Goal: Transaction & Acquisition: Purchase product/service

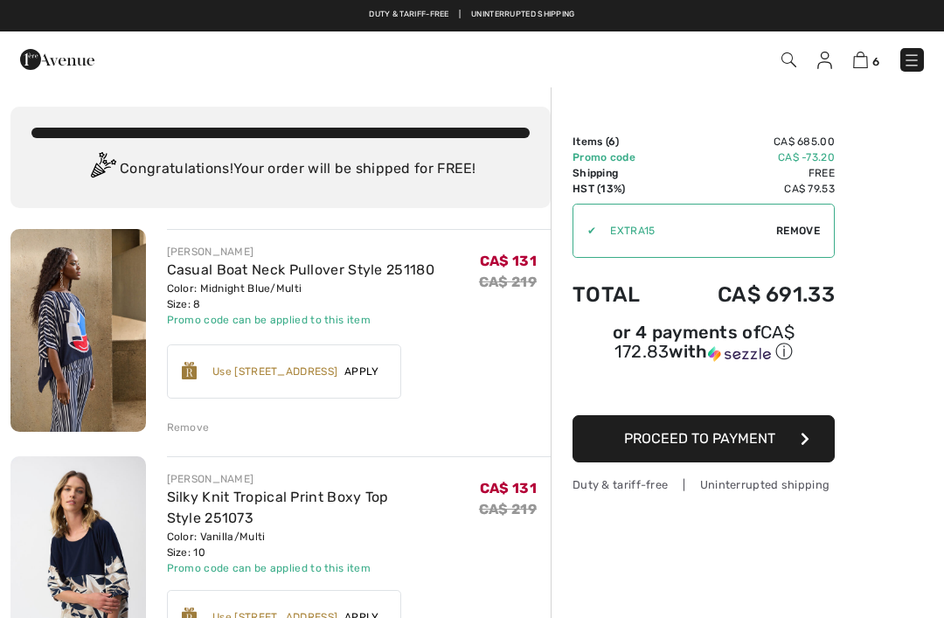
click at [906, 66] on img at bounding box center [910, 60] width 17 height 17
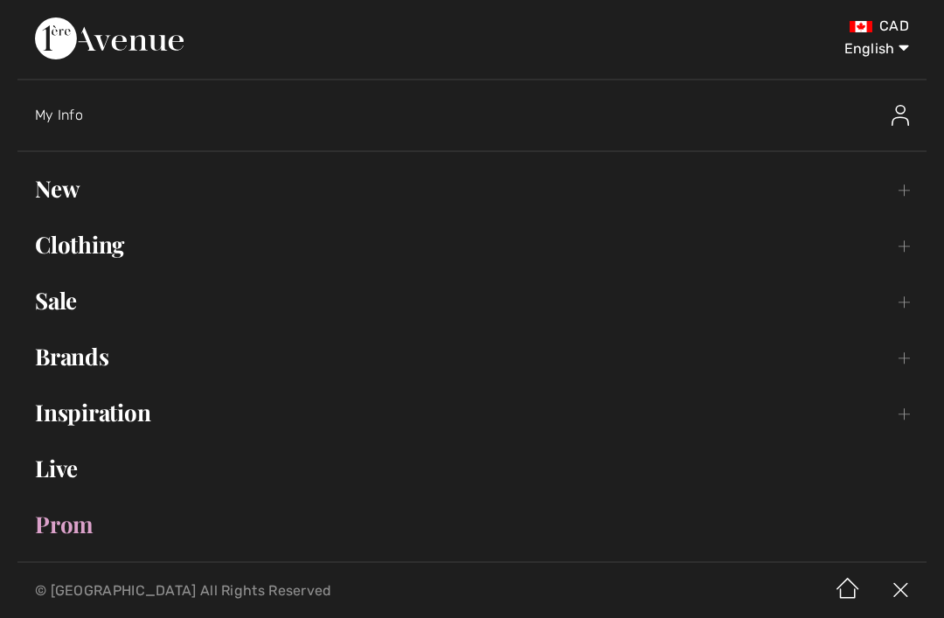
click at [115, 250] on link "Clothing Toggle submenu" at bounding box center [471, 244] width 909 height 38
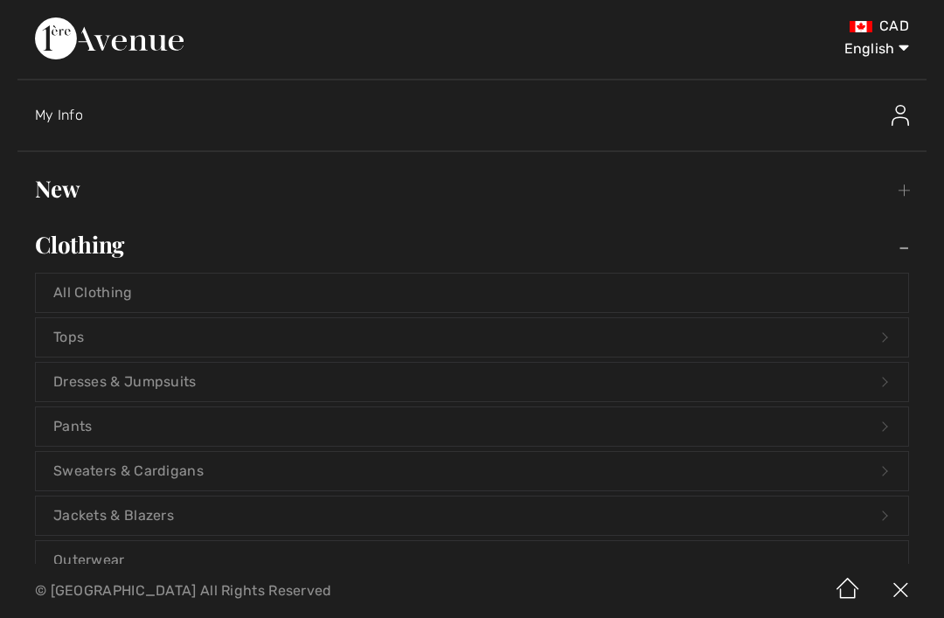
click at [128, 416] on link "Pants Open submenu" at bounding box center [472, 426] width 872 height 38
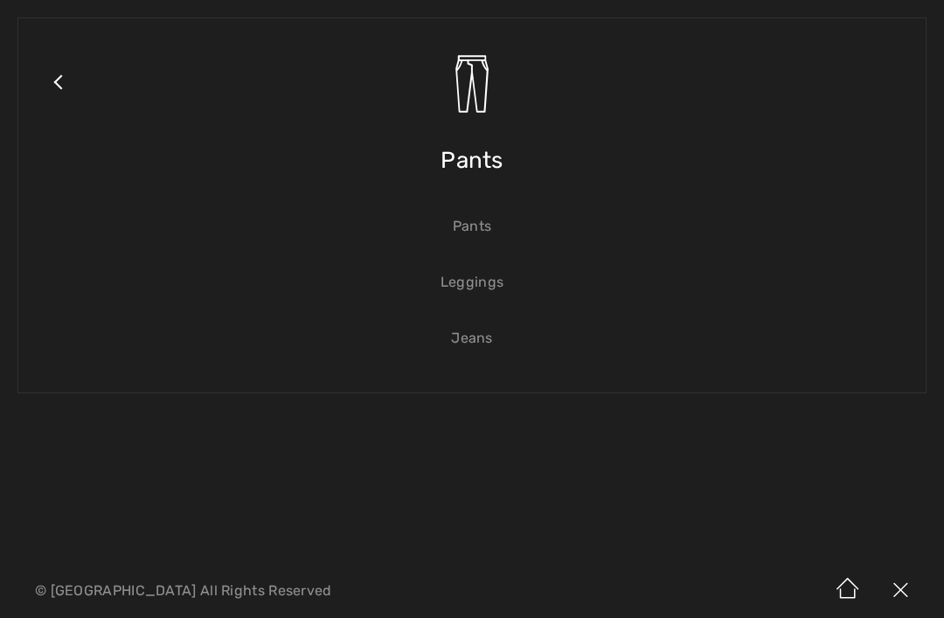
click at [481, 163] on span "Pants" at bounding box center [471, 160] width 63 height 62
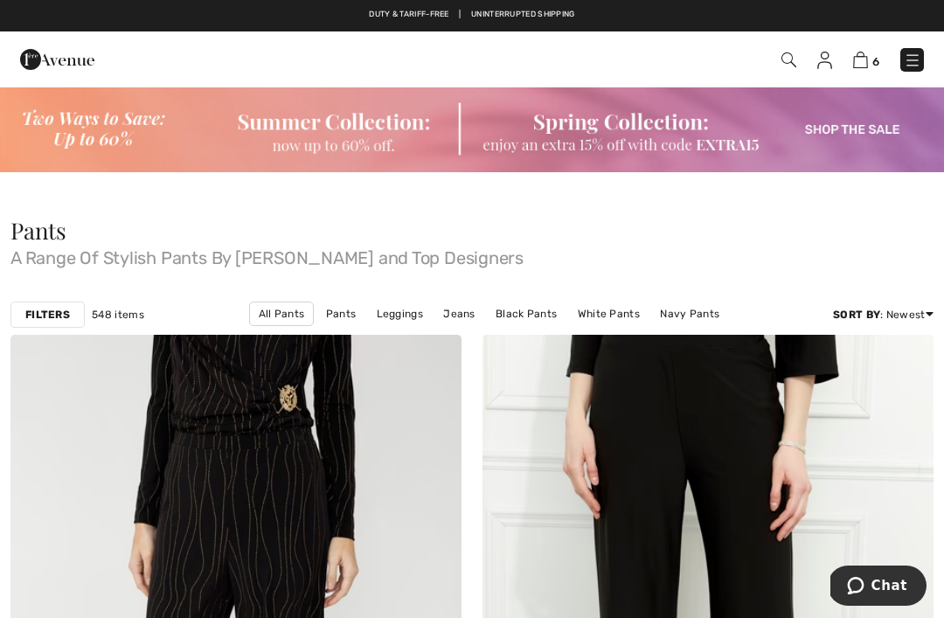
click at [64, 321] on strong "Filters" at bounding box center [47, 315] width 45 height 16
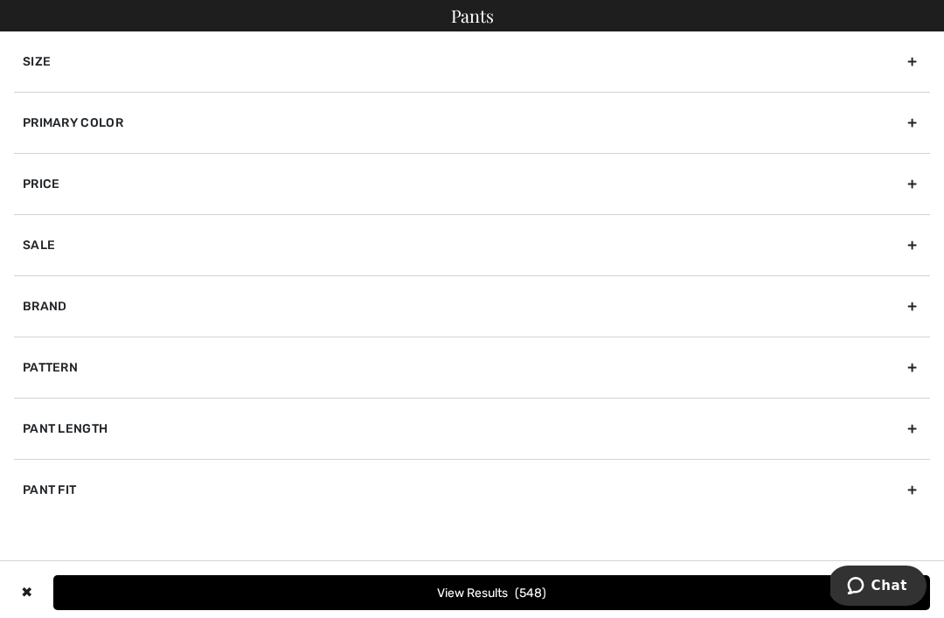
click at [814, 125] on div "Primary Color" at bounding box center [472, 122] width 916 height 61
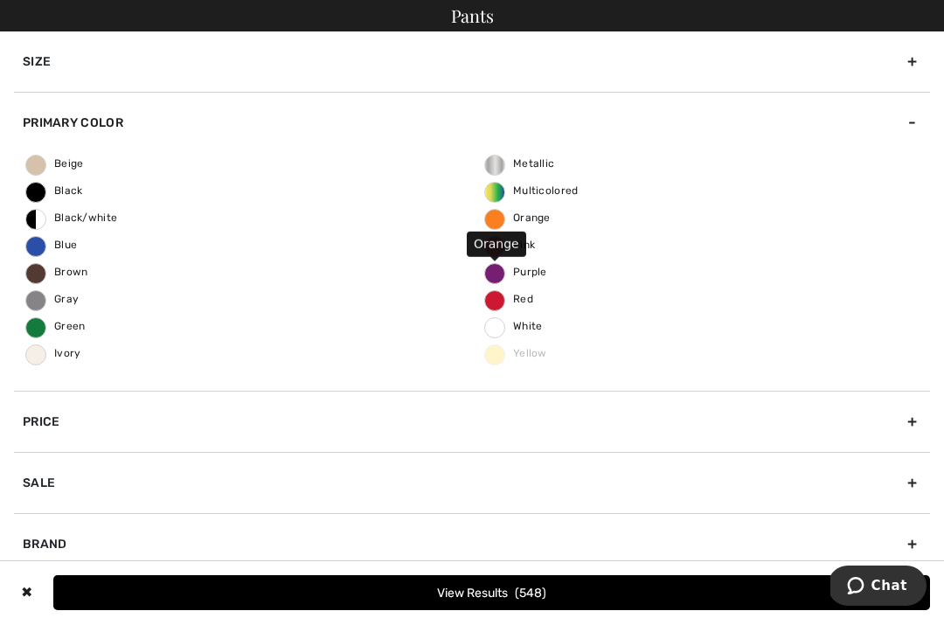
click at [524, 216] on span "Orange" at bounding box center [518, 217] width 66 height 12
click at [0, 0] on input "Orange" at bounding box center [0, 0] width 0 height 0
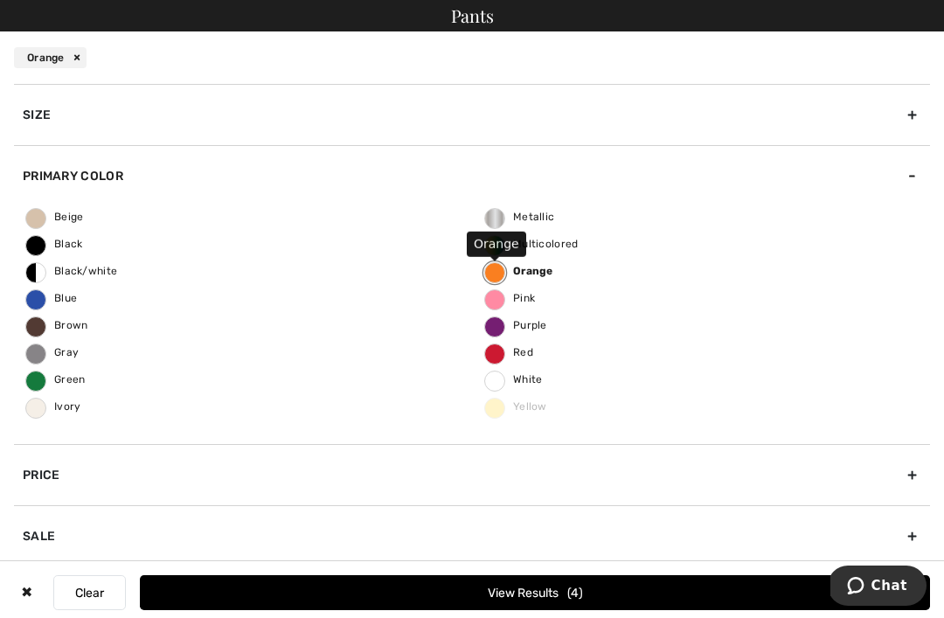
click at [466, 599] on button "View Results 4" at bounding box center [535, 592] width 790 height 35
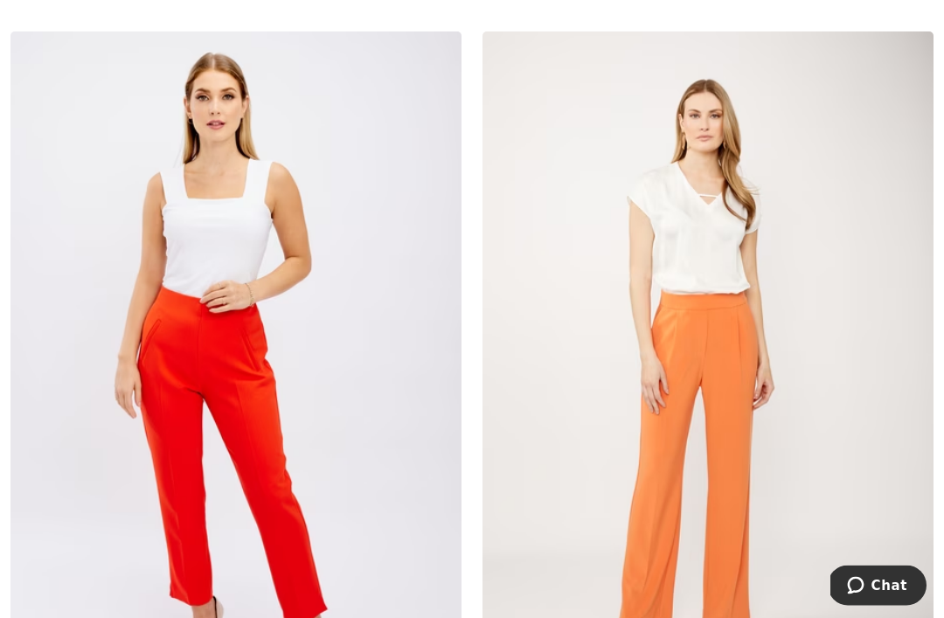
scroll to position [1054, 0]
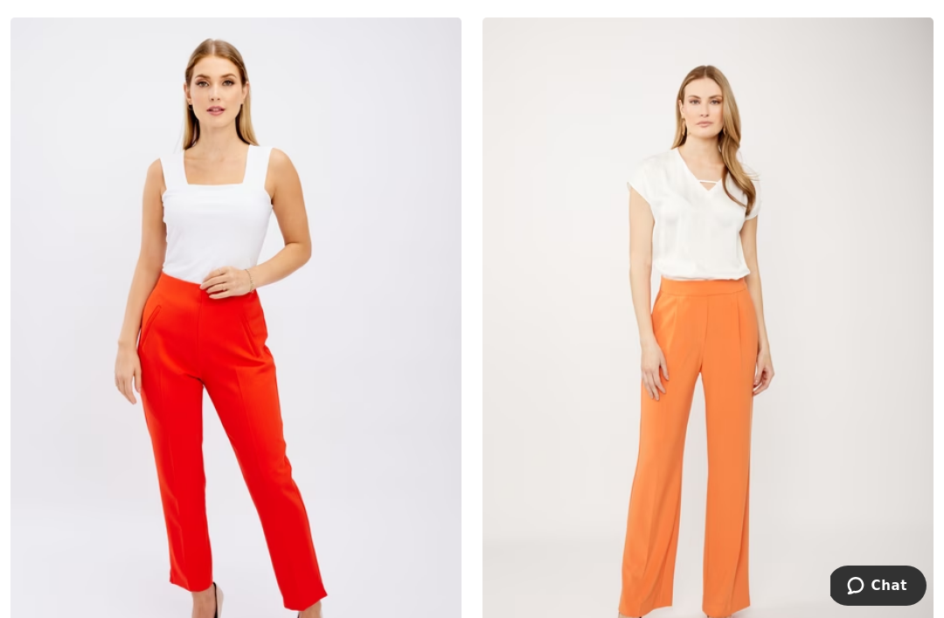
click at [721, 394] on img at bounding box center [707, 355] width 451 height 676
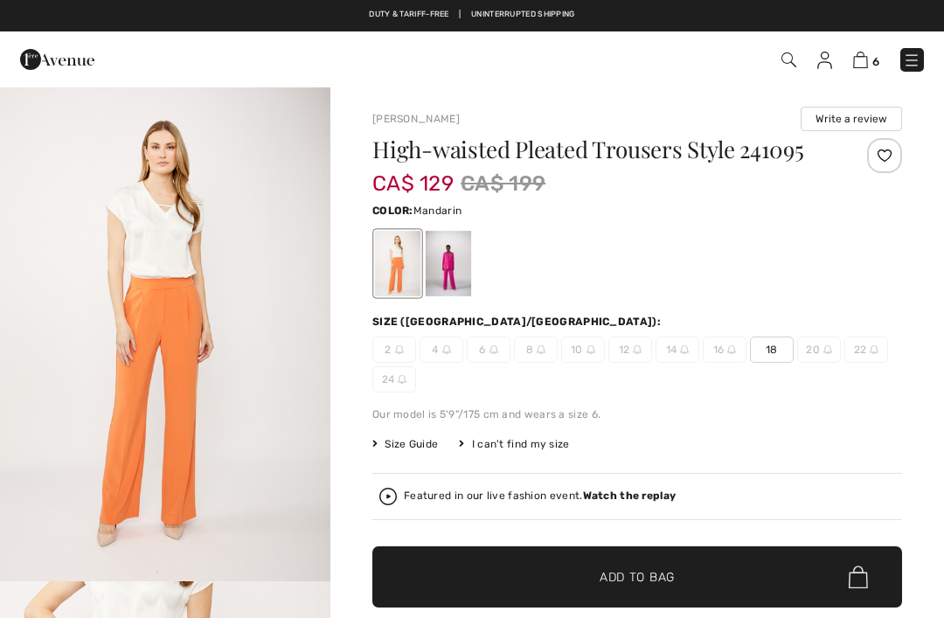
checkbox input "true"
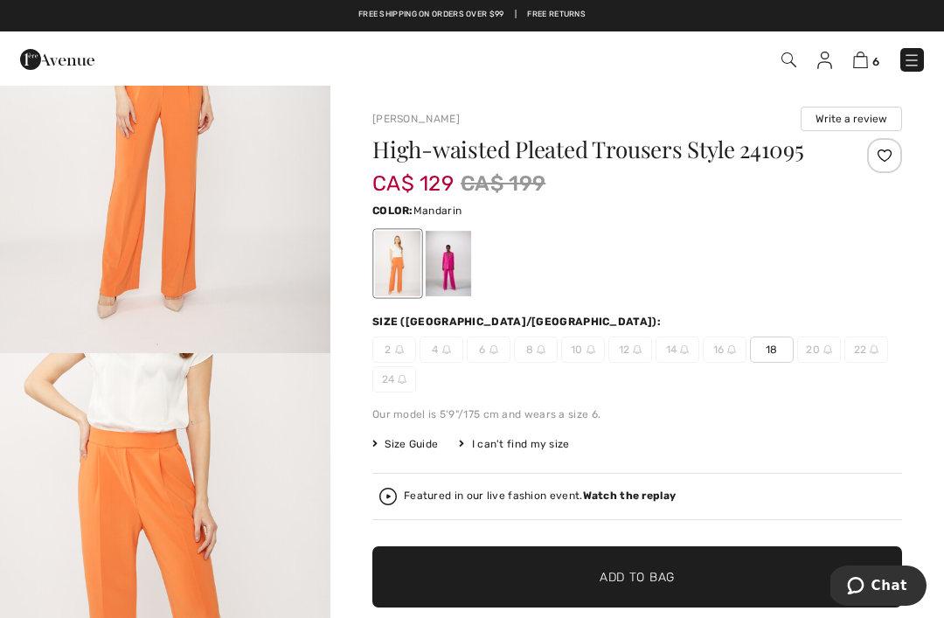
scroll to position [226, 0]
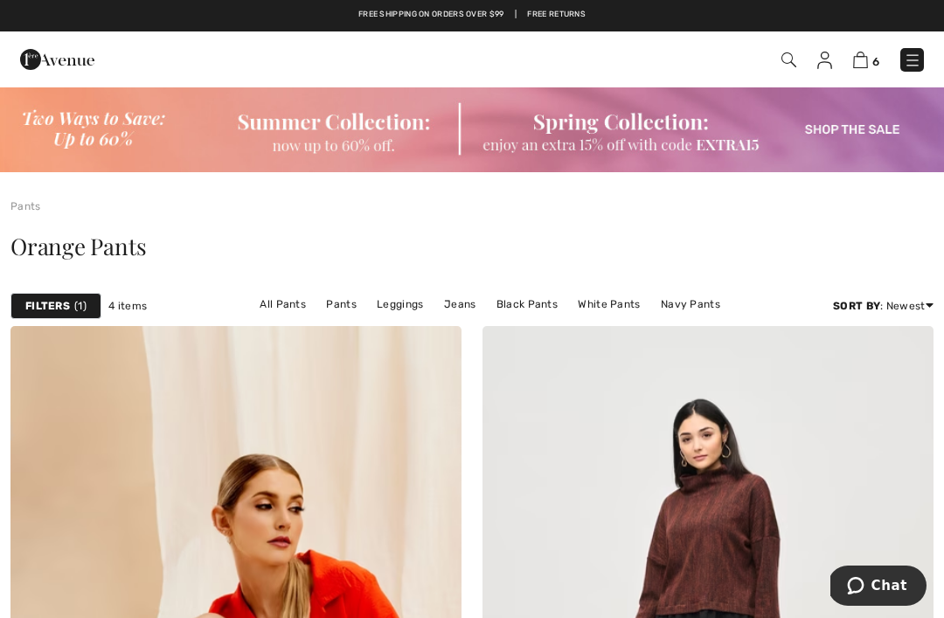
click at [863, 65] on img at bounding box center [860, 60] width 15 height 17
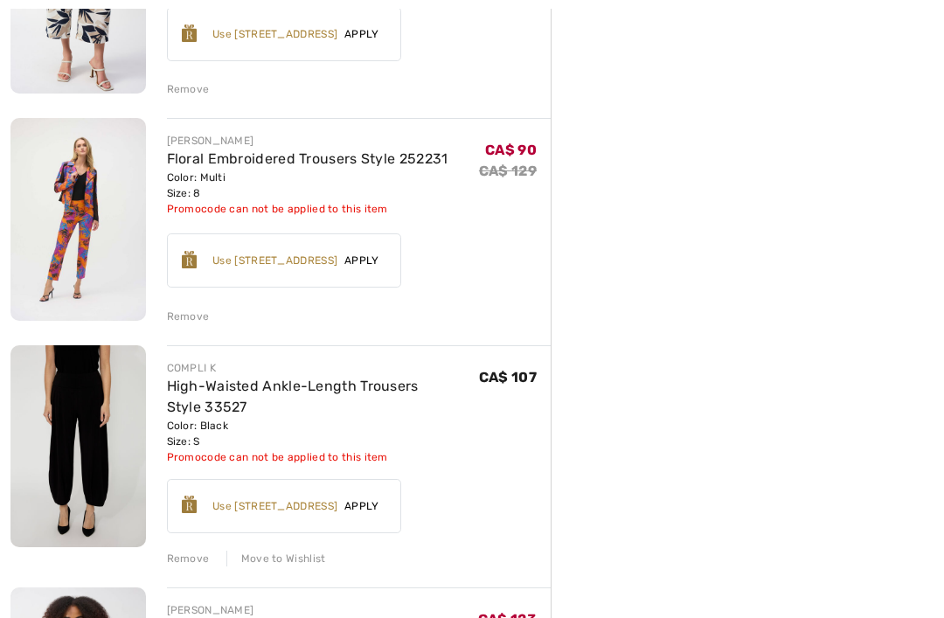
scroll to position [810, 0]
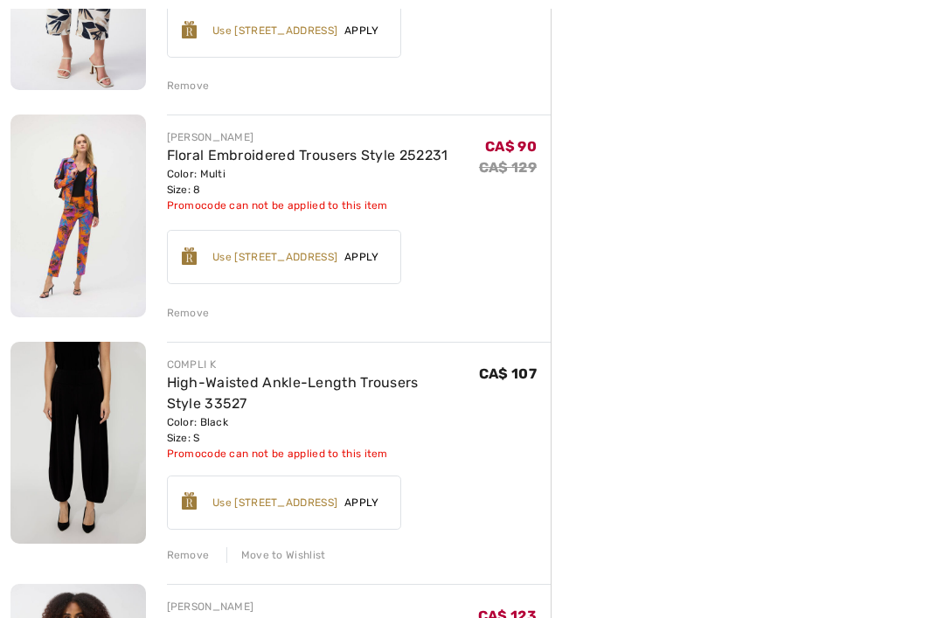
click at [190, 547] on div "Remove" at bounding box center [188, 555] width 43 height 16
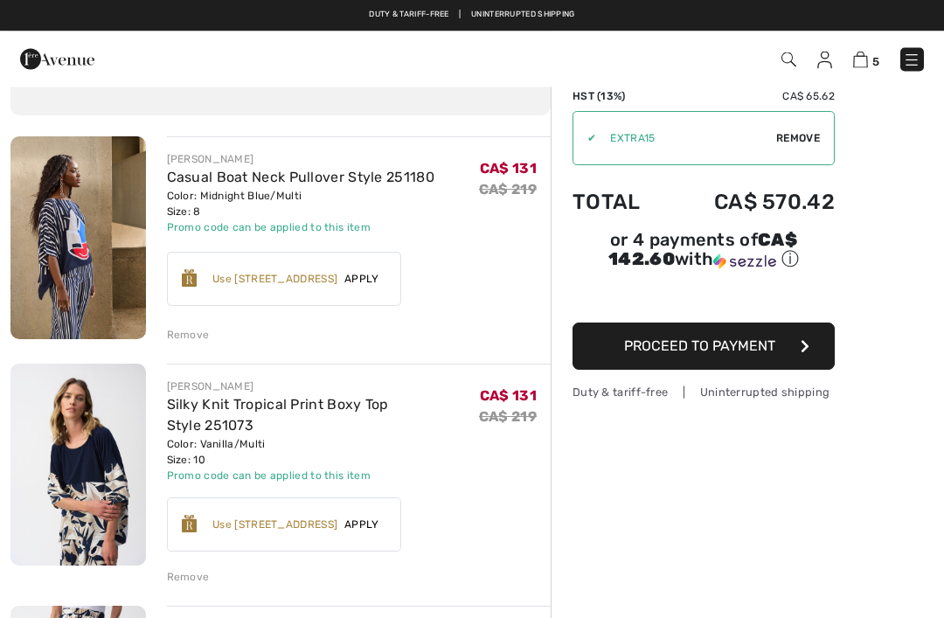
scroll to position [0, 0]
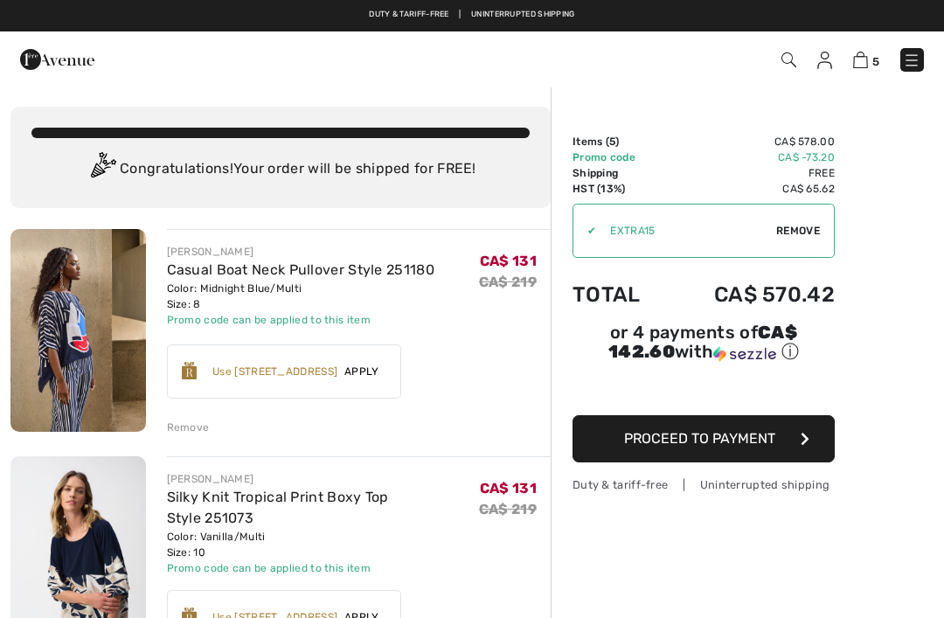
click at [195, 423] on div "Remove" at bounding box center [188, 427] width 43 height 16
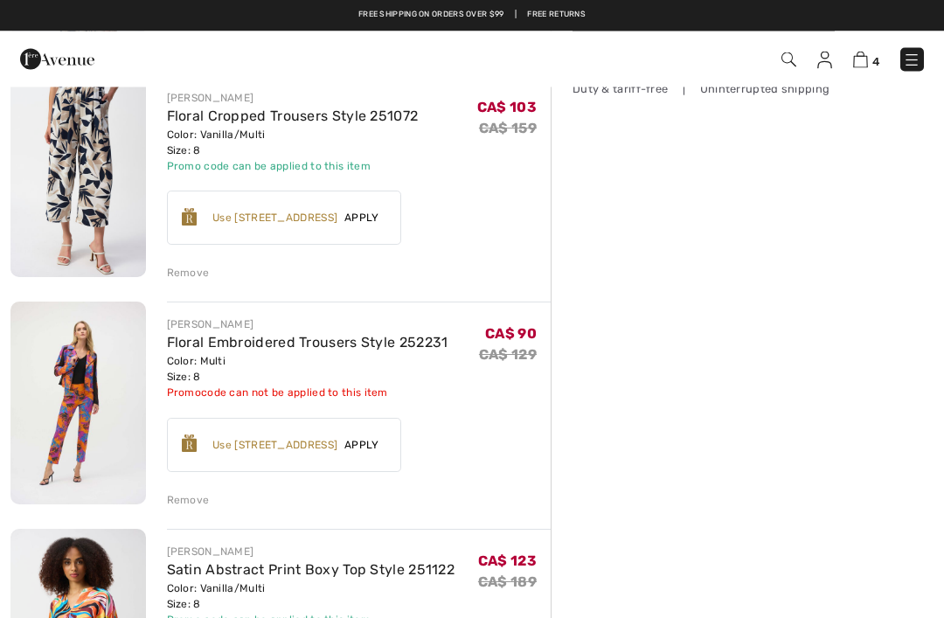
scroll to position [396, 0]
click at [193, 492] on div "Remove" at bounding box center [188, 500] width 43 height 16
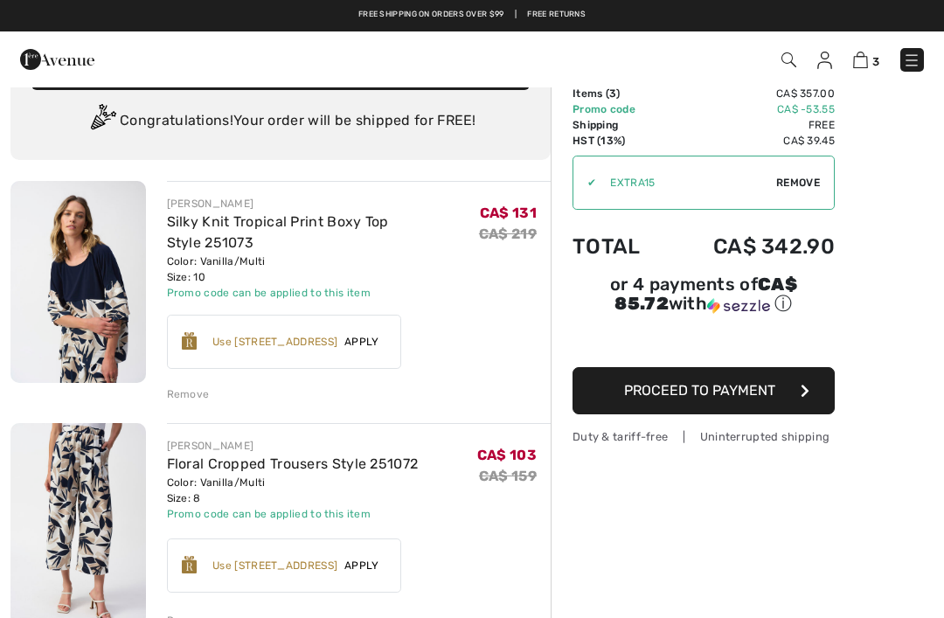
scroll to position [0, 0]
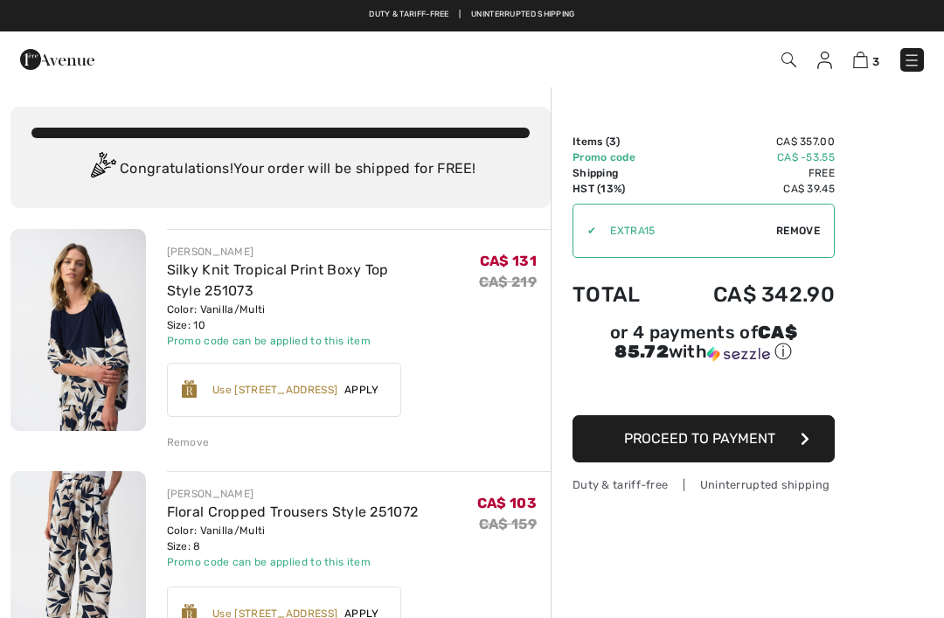
click at [821, 66] on img at bounding box center [824, 60] width 15 height 17
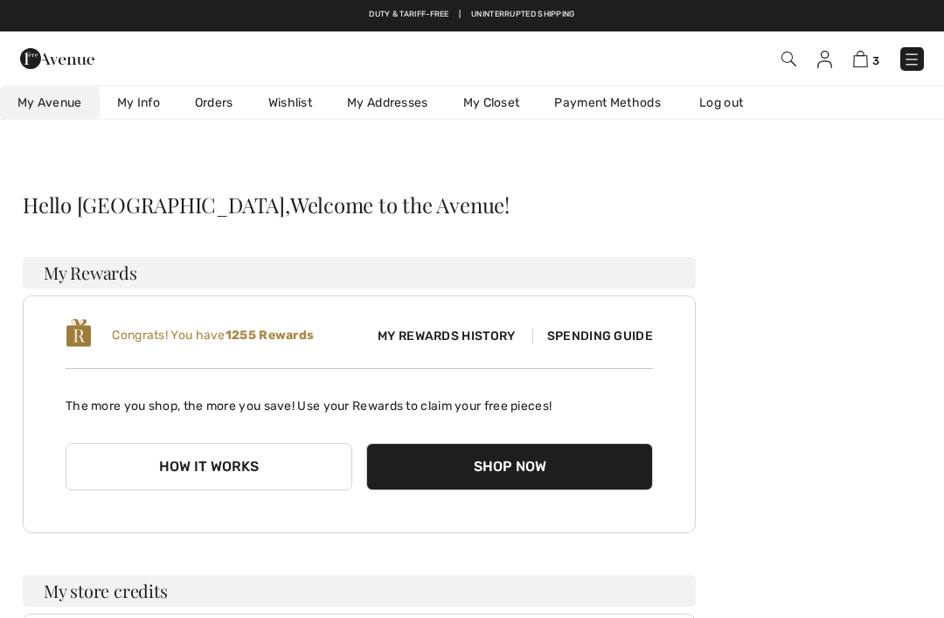
click at [301, 102] on link "Wishlist" at bounding box center [290, 102] width 79 height 32
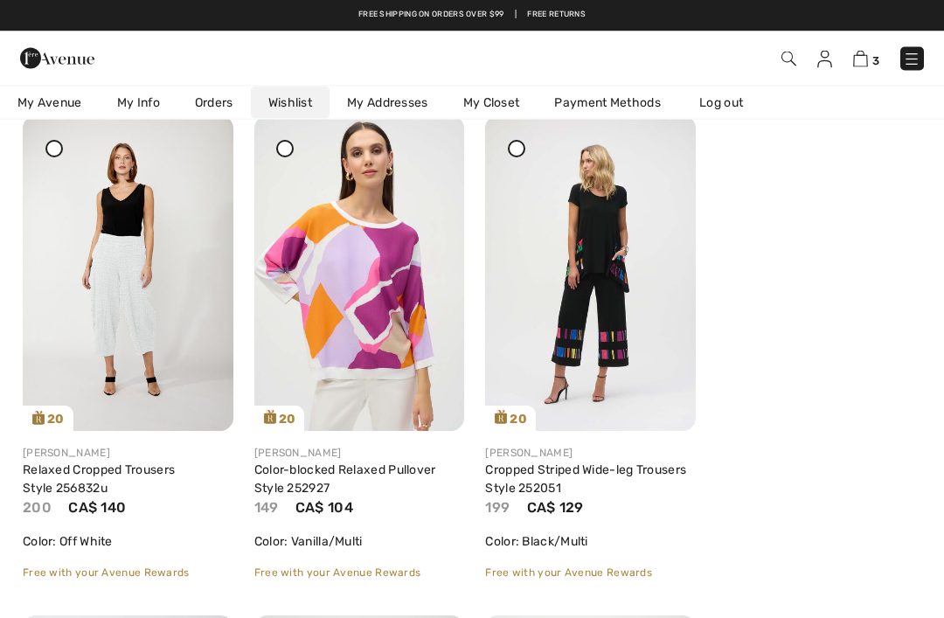
scroll to position [4234, 0]
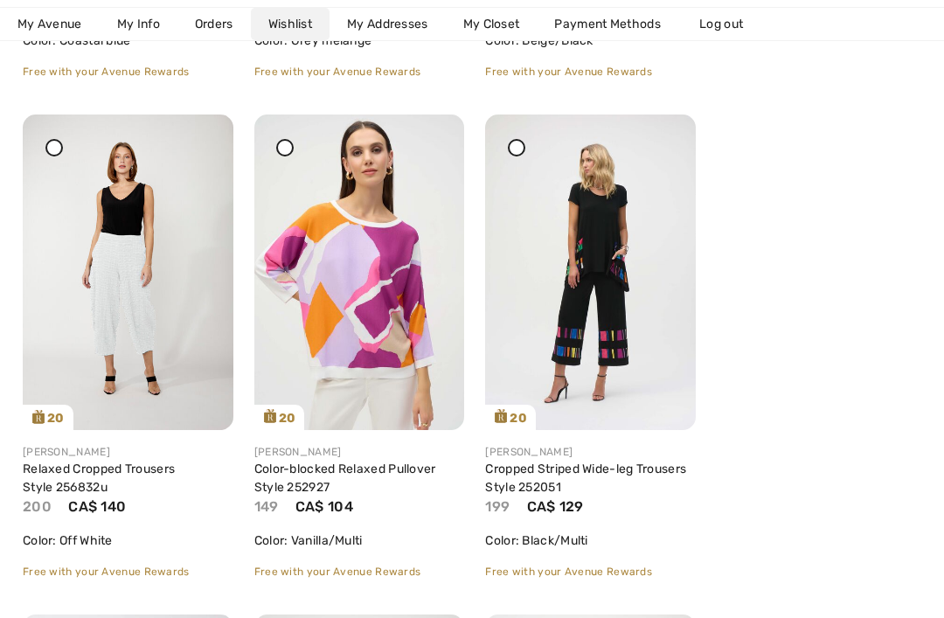
click at [377, 322] on img at bounding box center [359, 271] width 211 height 315
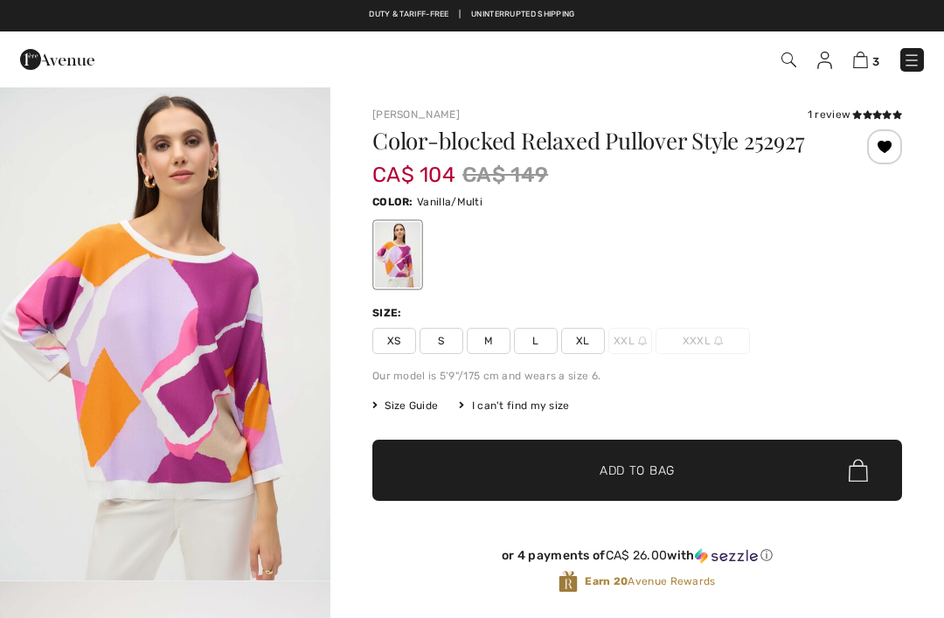
checkbox input "true"
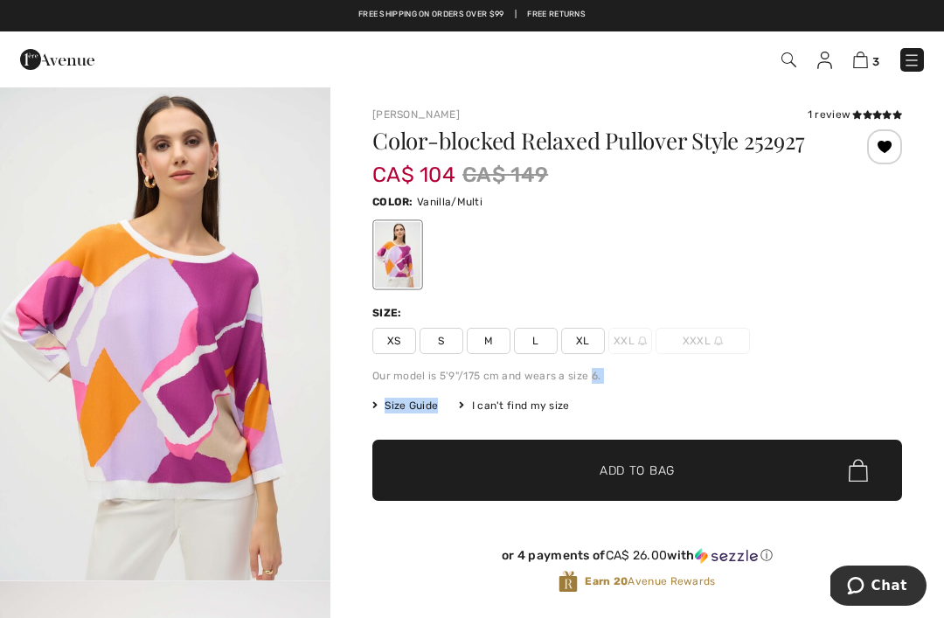
click at [642, 244] on div at bounding box center [636, 254] width 529 height 73
click at [498, 341] on span "M" at bounding box center [489, 341] width 44 height 26
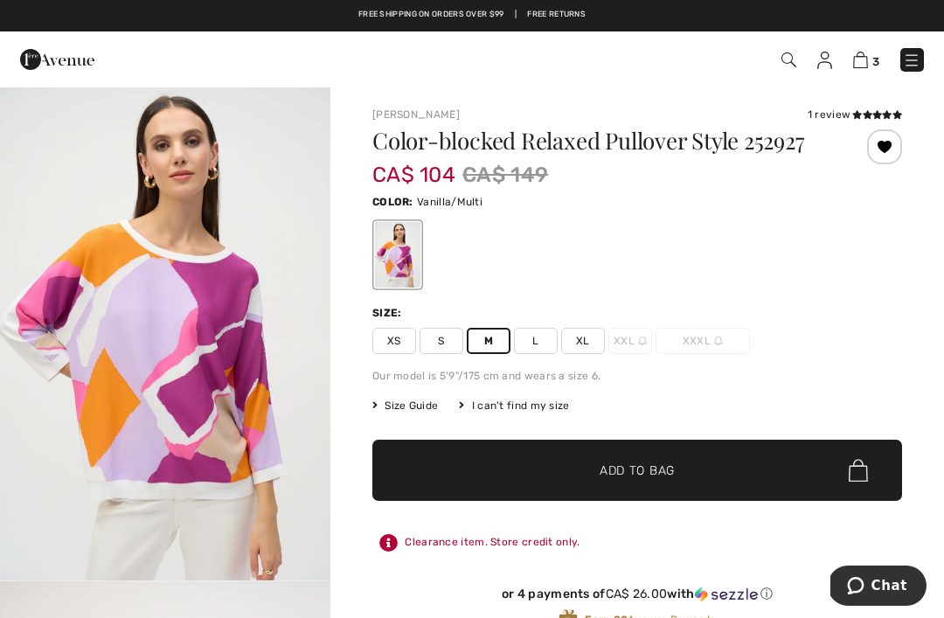
click at [583, 471] on span "✔ Added to Bag" at bounding box center [610, 470] width 107 height 18
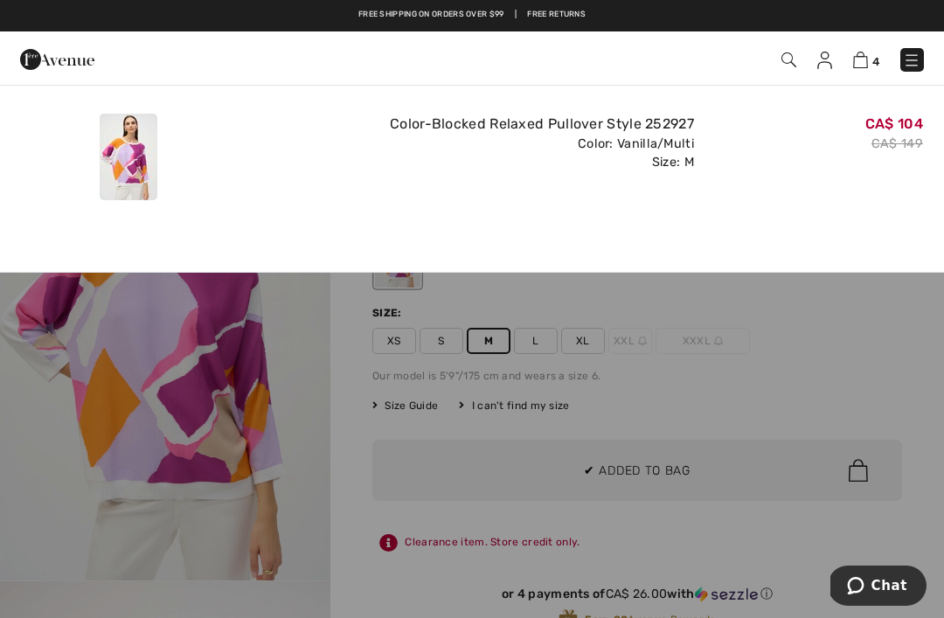
click at [859, 210] on div "Added to Bag [PERSON_NAME] Color-blocked Relaxed Pullover Style 252927 CA$ 104 …" at bounding box center [472, 153] width 944 height 136
